Goal: Find contact information: Find contact information

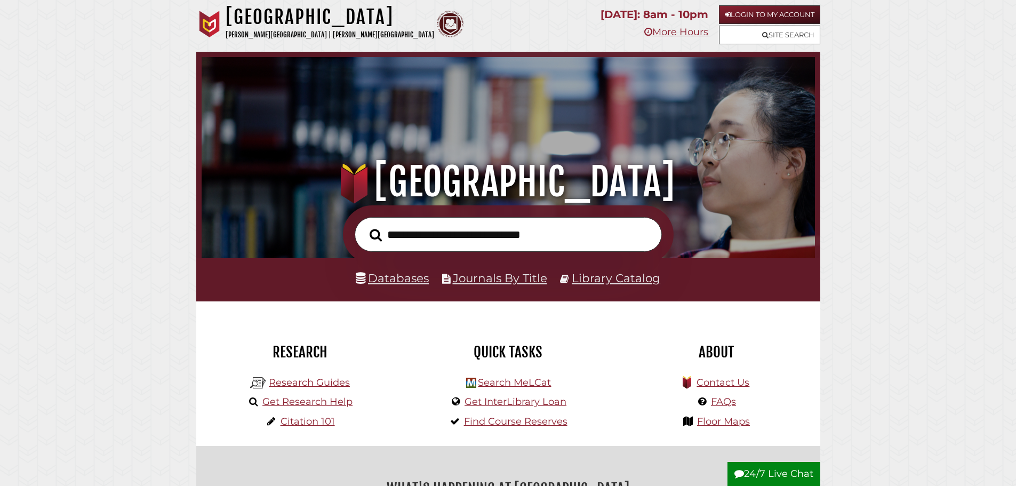
scroll to position [203, 608]
click at [310, 405] on link "Get Research Help" at bounding box center [307, 402] width 90 height 12
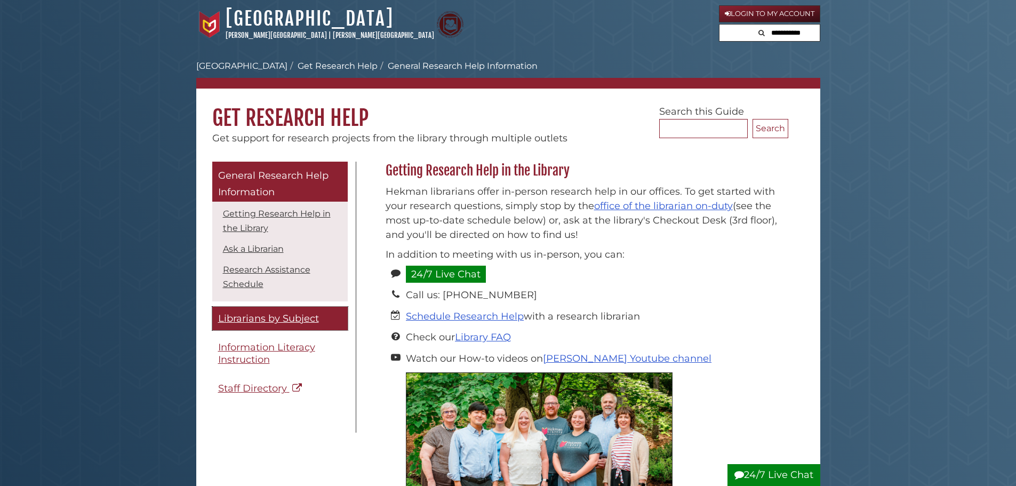
click at [248, 310] on link "Librarians by Subject" at bounding box center [279, 319] width 135 height 24
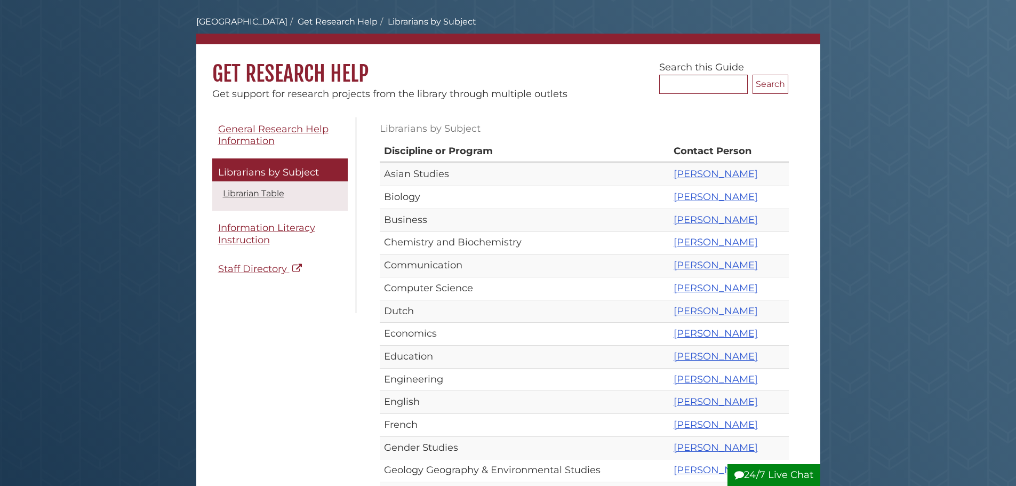
scroll to position [107, 0]
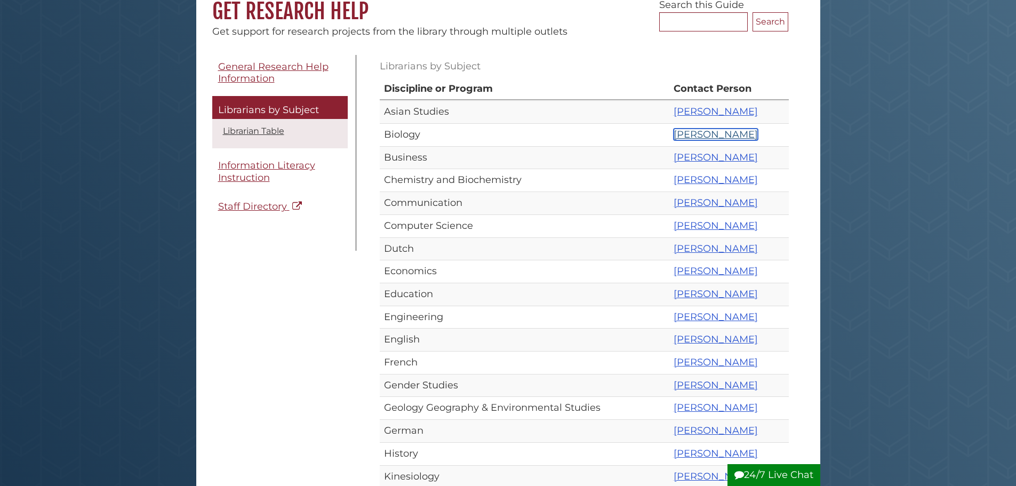
click at [688, 130] on link "[PERSON_NAME]" at bounding box center [715, 135] width 84 height 12
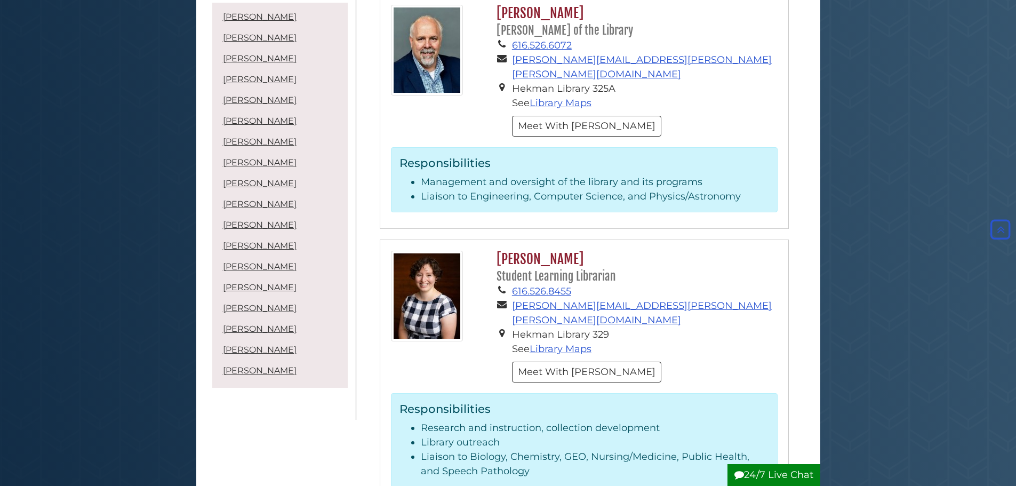
scroll to position [3039, 0]
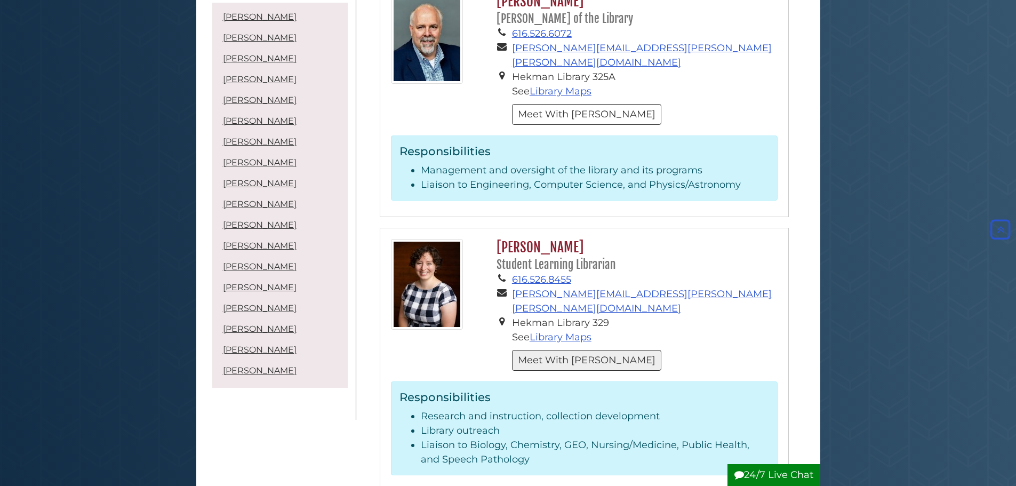
click at [567, 350] on button "Meet With Amanda" at bounding box center [586, 360] width 149 height 21
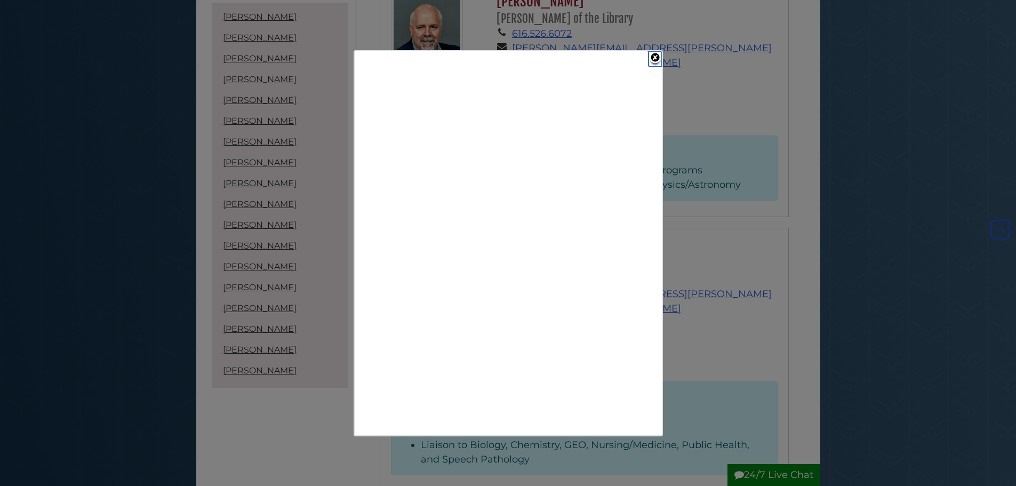
click at [655, 58] on link "Close" at bounding box center [654, 58] width 13 height 15
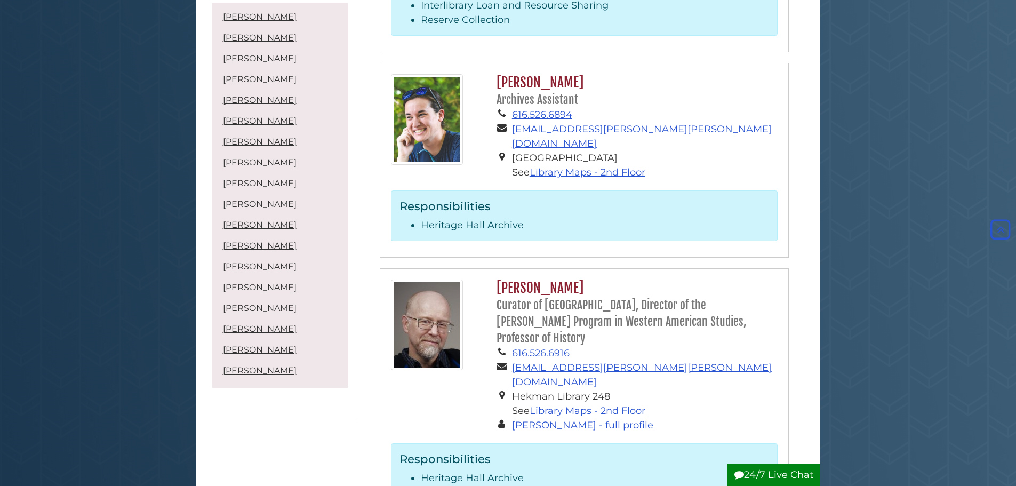
scroll to position [1600, 0]
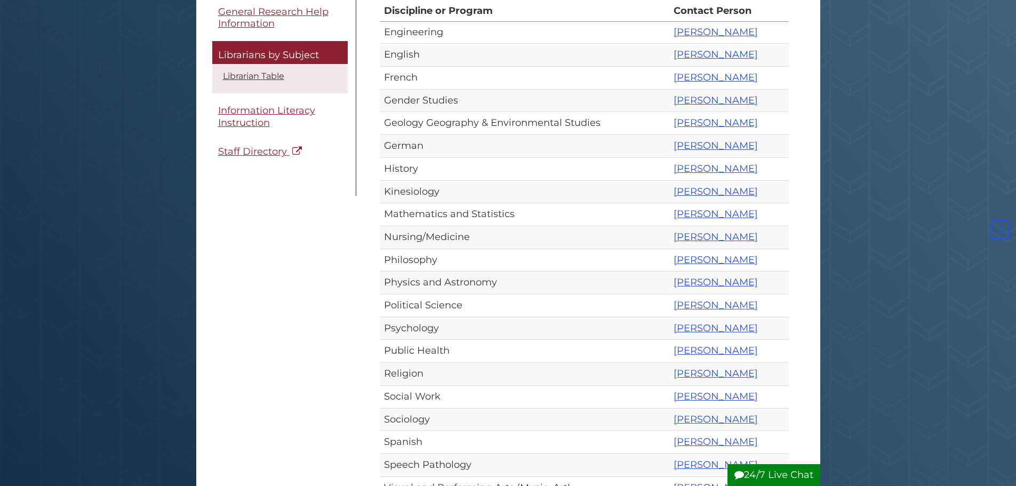
scroll to position [373, 0]
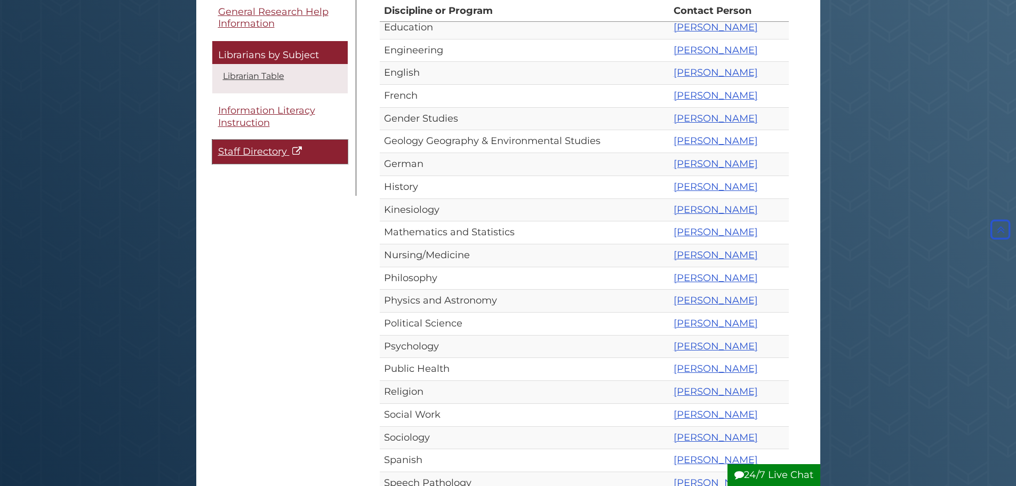
click at [261, 148] on span "Staff Directory" at bounding box center [252, 152] width 69 height 12
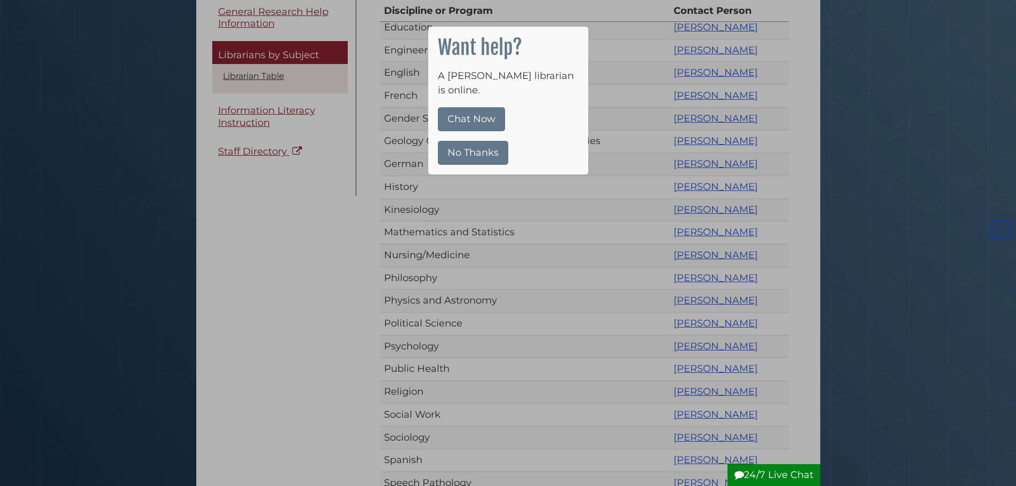
click at [478, 146] on button "No Thanks" at bounding box center [473, 153] width 70 height 24
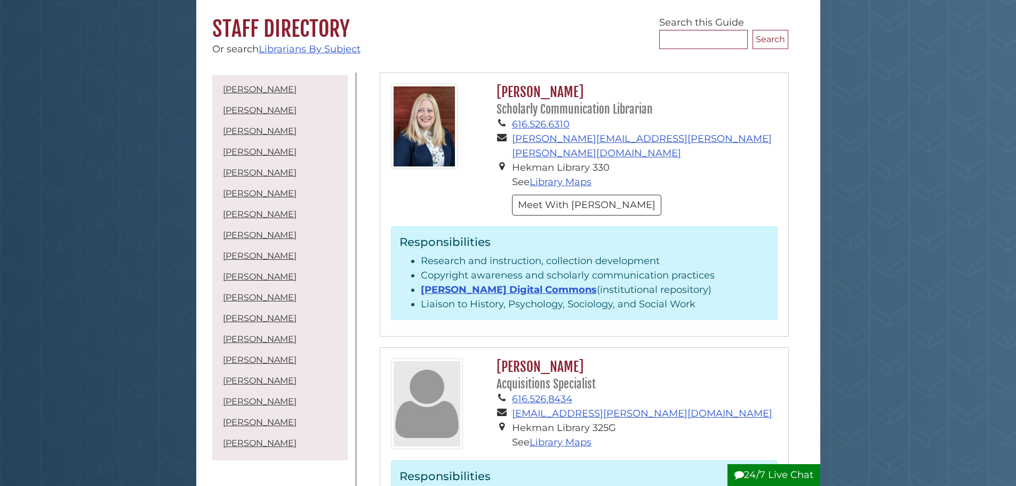
scroll to position [107, 0]
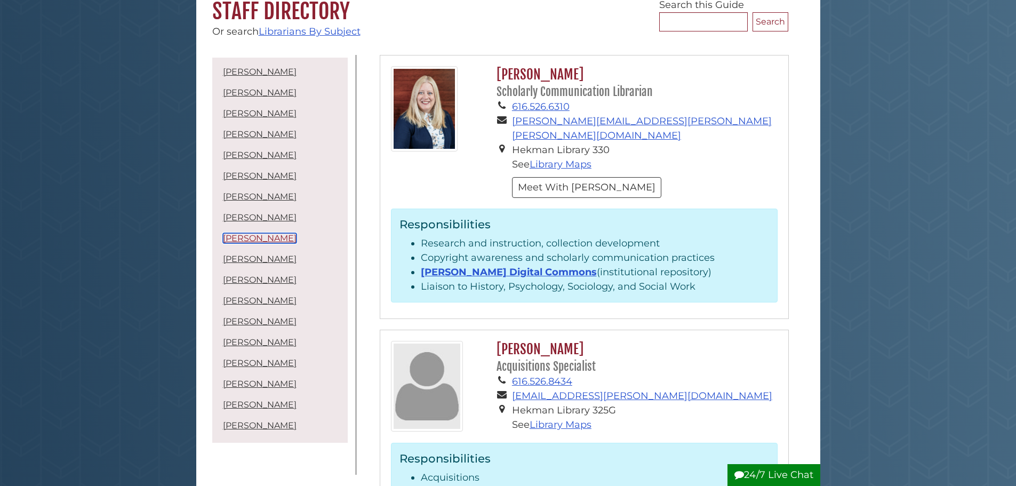
click at [290, 240] on link "[PERSON_NAME]" at bounding box center [260, 238] width 74 height 10
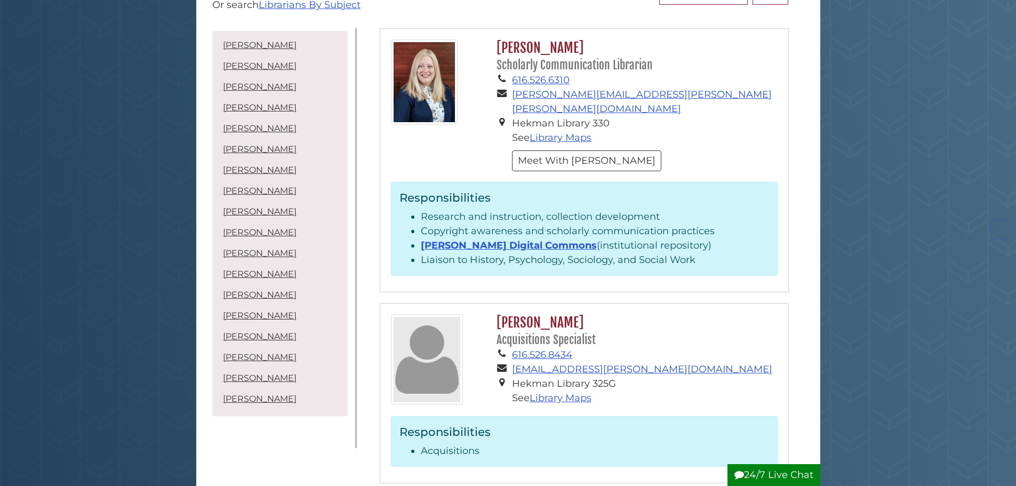
scroll to position [160, 0]
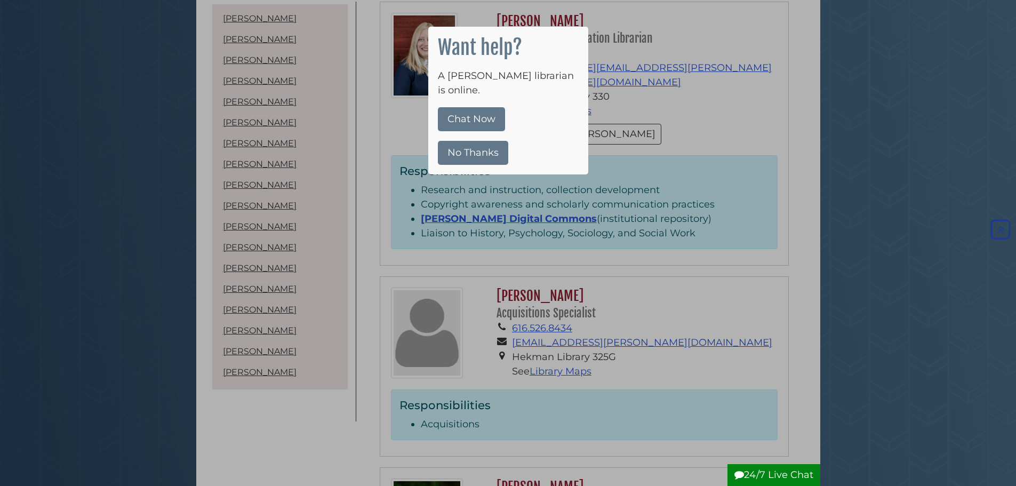
click at [470, 141] on button "No Thanks" at bounding box center [473, 153] width 70 height 24
